Goal: Book appointment/travel/reservation

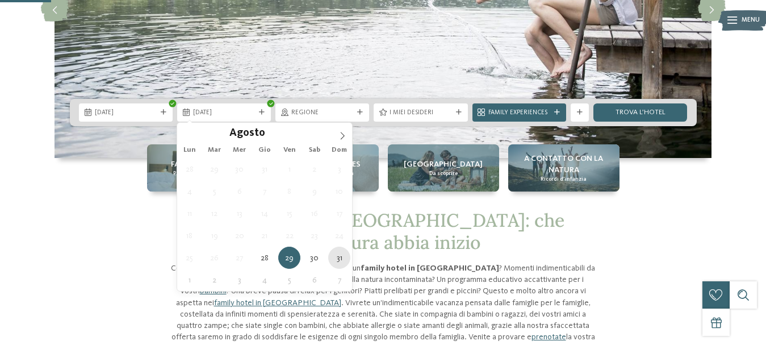
type div "[DATE]"
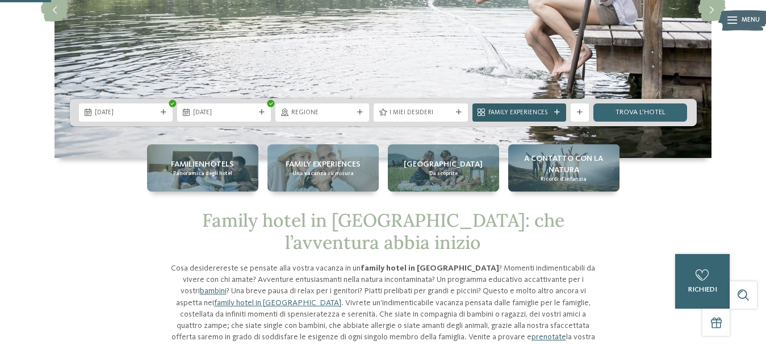
click at [558, 116] on div "Family Experiences" at bounding box center [519, 112] width 94 height 18
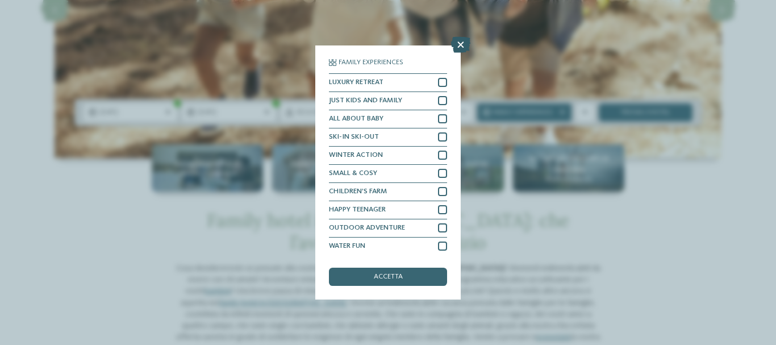
click at [457, 45] on icon at bounding box center [460, 45] width 19 height 16
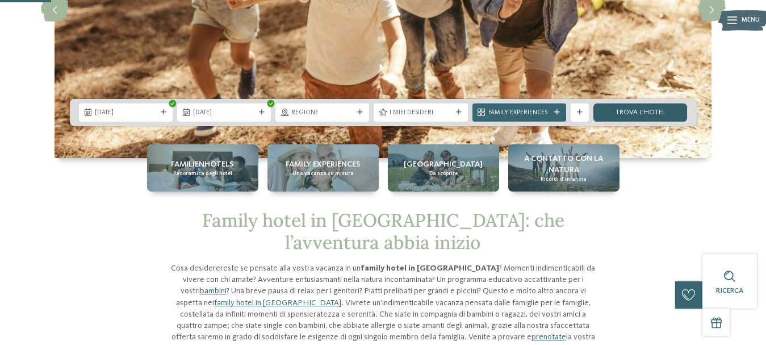
click at [650, 105] on link "trova l’hotel" at bounding box center [640, 112] width 94 height 18
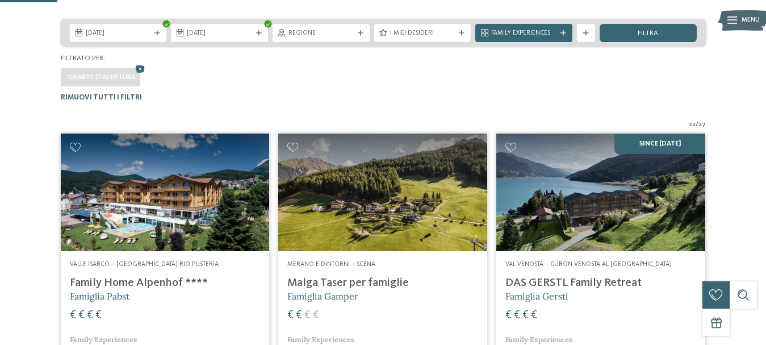
scroll to position [214, 0]
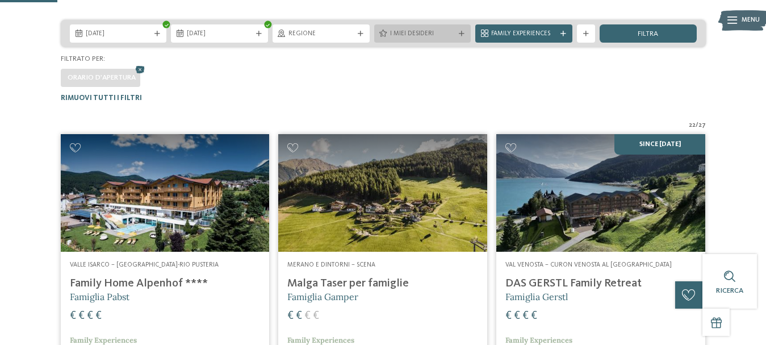
click at [459, 29] on div "I miei desideri" at bounding box center [422, 33] width 97 height 18
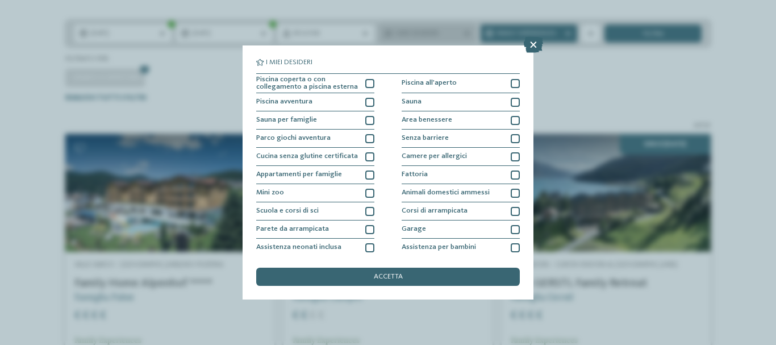
click at [459, 29] on div "I miei desideri Piscina coperta o con collegamento a piscina esterna Piscina al…" at bounding box center [388, 172] width 776 height 345
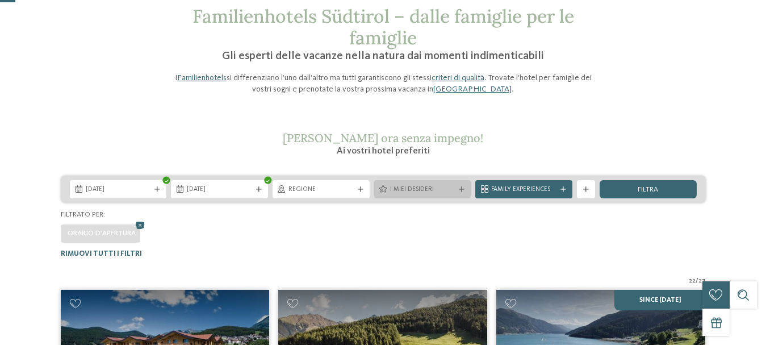
scroll to position [0, 0]
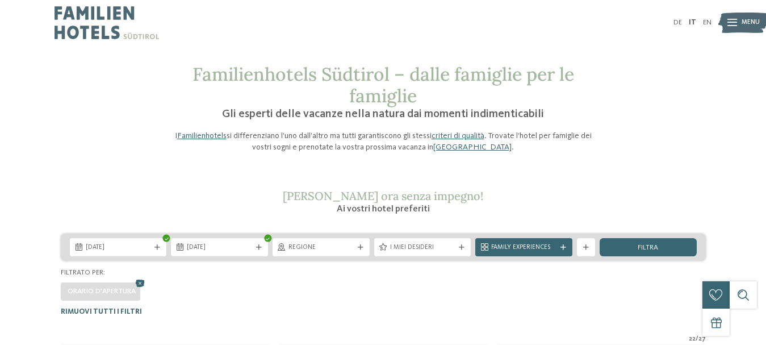
click at [459, 30] on div "DE IT EN Menu" at bounding box center [547, 22] width 329 height 45
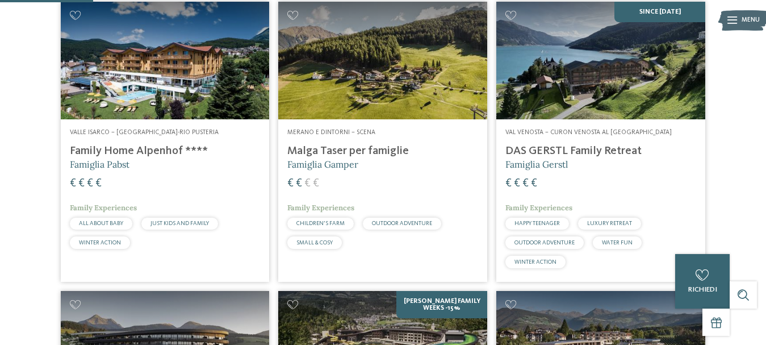
scroll to position [346, 0]
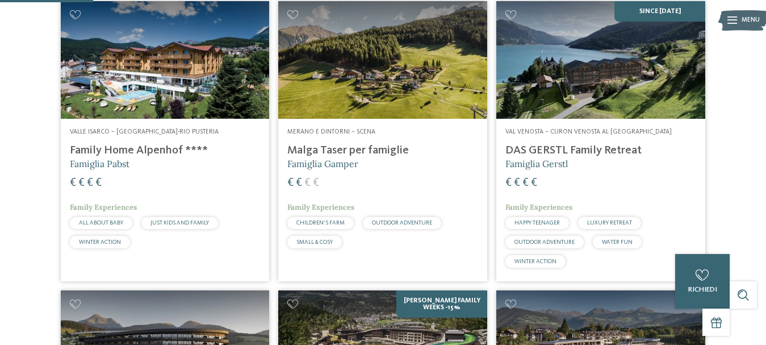
click at [459, 30] on img at bounding box center [382, 60] width 209 height 118
click at [229, 51] on img at bounding box center [165, 60] width 209 height 118
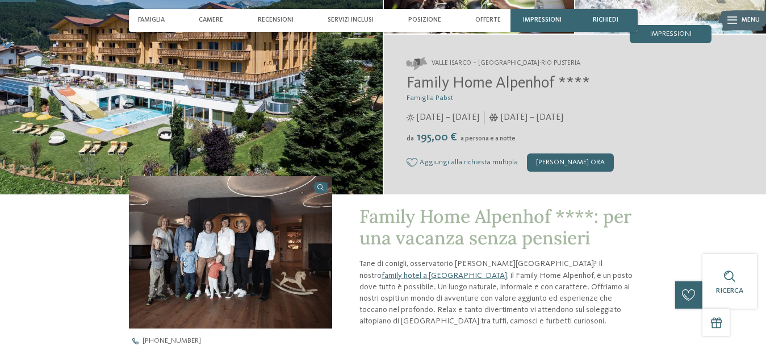
scroll to position [154, 0]
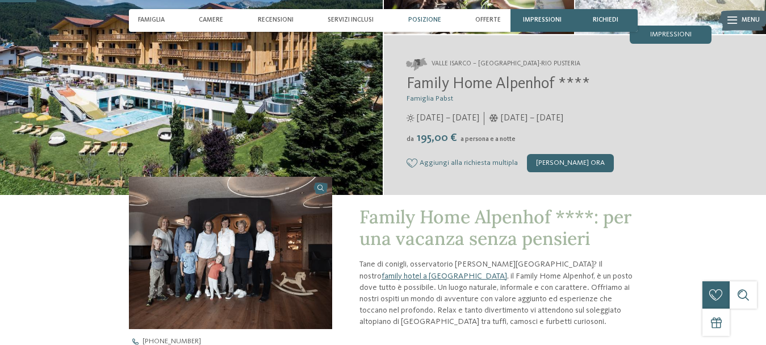
click at [417, 20] on span "Posizione" at bounding box center [424, 19] width 33 height 7
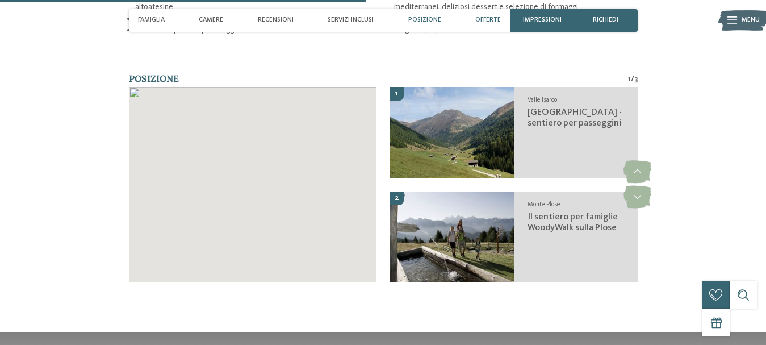
click at [484, 16] on span "Offerte" at bounding box center [488, 19] width 26 height 7
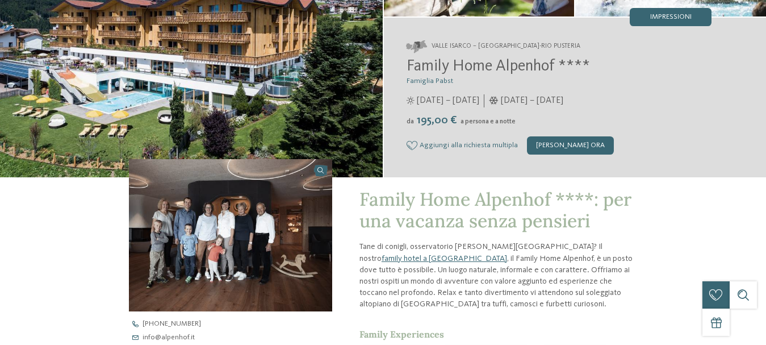
scroll to position [0, 0]
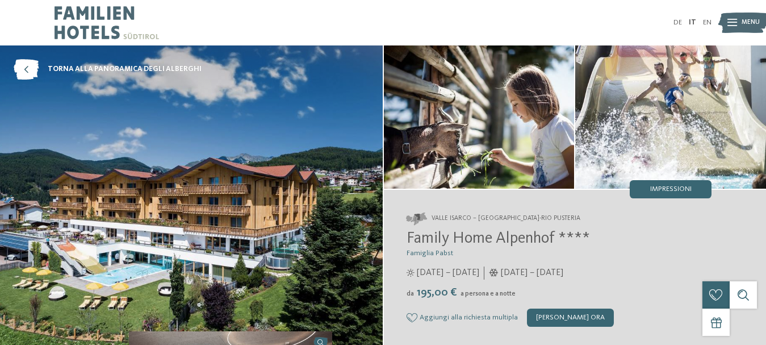
click at [139, 229] on img at bounding box center [191, 197] width 383 height 304
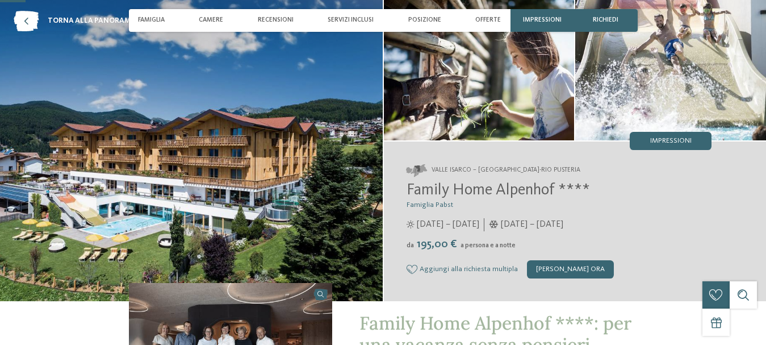
scroll to position [114, 0]
